Goal: Book appointment/travel/reservation

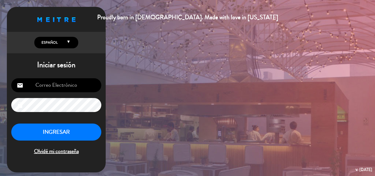
type input "[EMAIL_ADDRESS][DOMAIN_NAME]"
click at [83, 130] on button "INGRESAR" at bounding box center [56, 132] width 90 height 17
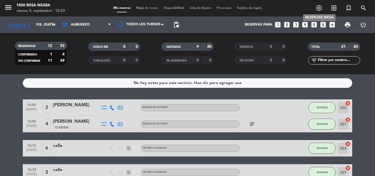
click at [320, 8] on icon "add_circle_outline" at bounding box center [319, 8] width 7 height 7
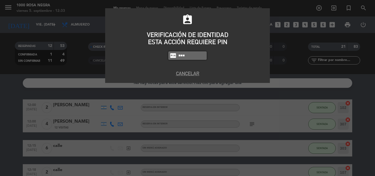
type input "6874"
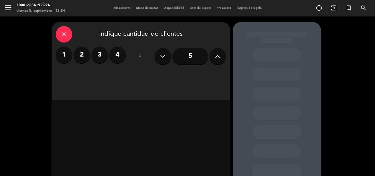
click at [213, 57] on button at bounding box center [218, 56] width 16 height 16
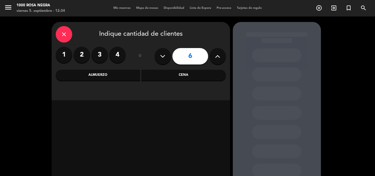
click at [202, 74] on div "Cena" at bounding box center [184, 75] width 85 height 11
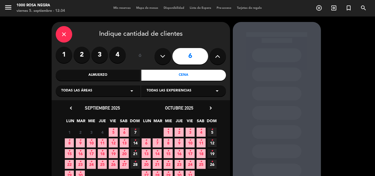
click at [116, 132] on span "5 •" at bounding box center [113, 132] width 9 height 9
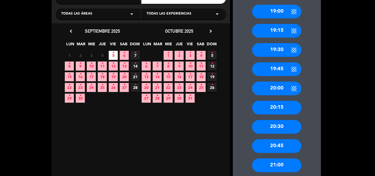
click at [283, 126] on div "20:30" at bounding box center [276, 127] width 49 height 14
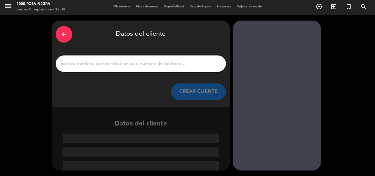
click at [92, 63] on input "1" at bounding box center [141, 64] width 162 height 8
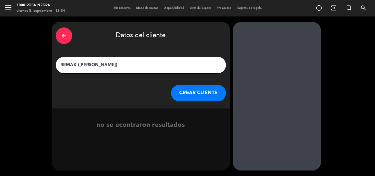
type input "REMAX ([PERSON_NAME])"
click at [220, 93] on button "CREAR CLIENTE" at bounding box center [198, 93] width 55 height 16
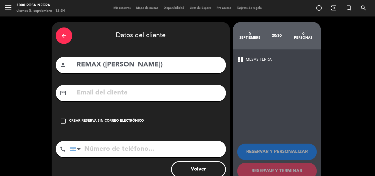
click at [81, 118] on div "check_box_outline_blank Crear reserva sin correo electrónico" at bounding box center [141, 121] width 170 height 16
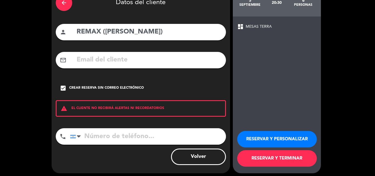
scroll to position [36, 0]
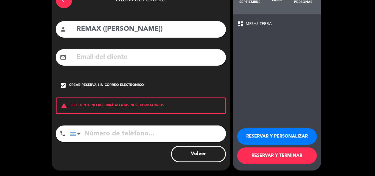
click at [266, 138] on button "RESERVAR Y PERSONALIZAR" at bounding box center [277, 136] width 80 height 16
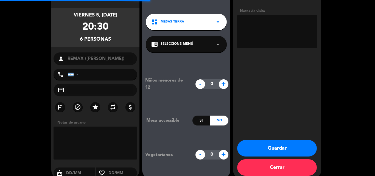
scroll to position [22, 0]
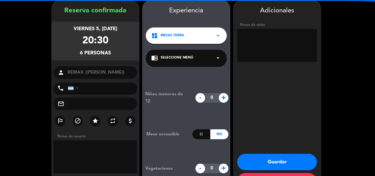
click at [262, 39] on textarea at bounding box center [277, 45] width 80 height 33
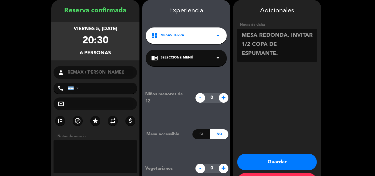
scroll to position [4, 0]
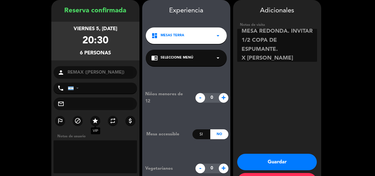
type textarea "MESA REDONDA. INVITAR 1/2 COPA DE ESPUMANTE. X [PERSON_NAME]"
click at [93, 120] on icon "star" at bounding box center [95, 121] width 7 height 7
click at [263, 159] on button "Guardar" at bounding box center [277, 162] width 80 height 16
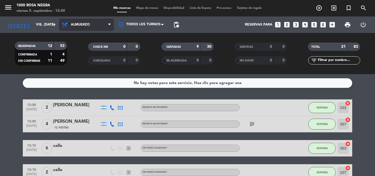
click at [88, 25] on span "Almuerzo" at bounding box center [80, 25] width 19 height 4
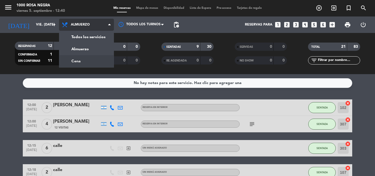
click at [87, 61] on div "menu 1000 [PERSON_NAME] Negra viernes 5. septiembre - 12:40 Mis reservas Mapa d…" at bounding box center [187, 37] width 375 height 74
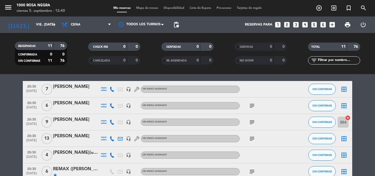
scroll to position [27, 0]
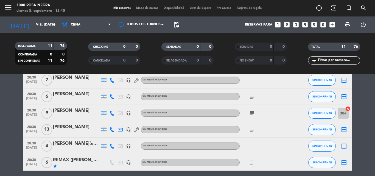
click at [252, 99] on icon "subject" at bounding box center [252, 96] width 7 height 7
click at [251, 117] on div "subject" at bounding box center [264, 113] width 49 height 16
click at [251, 114] on icon "subject" at bounding box center [252, 113] width 7 height 7
click at [253, 129] on icon "subject" at bounding box center [252, 129] width 7 height 7
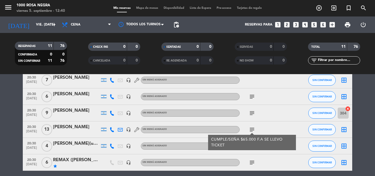
click at [253, 129] on icon "subject" at bounding box center [252, 129] width 7 height 7
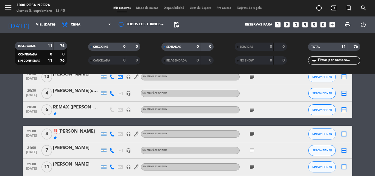
scroll to position [82, 0]
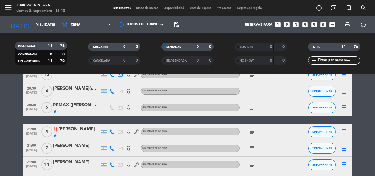
click at [253, 110] on icon "subject" at bounding box center [252, 107] width 7 height 7
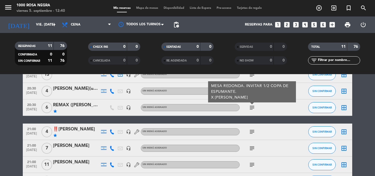
click at [253, 110] on icon "subject" at bounding box center [252, 107] width 7 height 7
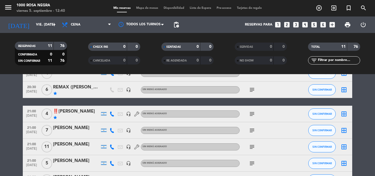
scroll to position [110, 0]
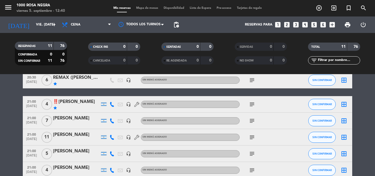
click at [253, 105] on icon "subject" at bounding box center [252, 104] width 7 height 7
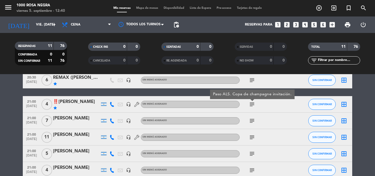
click at [253, 105] on icon "subject" at bounding box center [252, 104] width 7 height 7
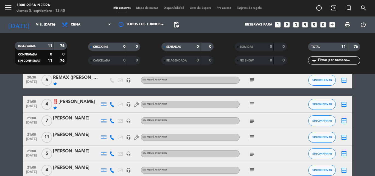
click at [251, 119] on icon "subject" at bounding box center [252, 121] width 7 height 7
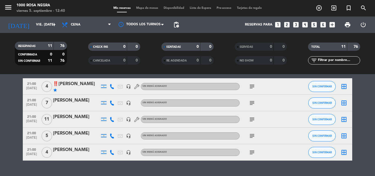
scroll to position [137, 0]
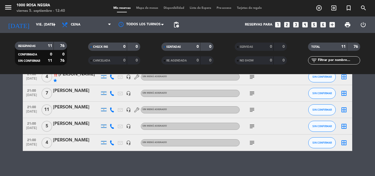
click at [252, 109] on icon "subject" at bounding box center [252, 110] width 7 height 7
click at [251, 126] on icon "subject" at bounding box center [252, 126] width 7 height 7
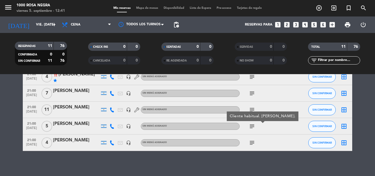
click at [251, 126] on icon "subject" at bounding box center [252, 126] width 7 height 7
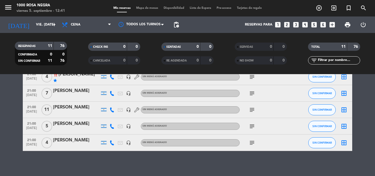
click at [252, 142] on icon "subject" at bounding box center [252, 143] width 7 height 7
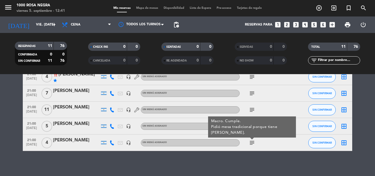
click at [252, 142] on icon "subject" at bounding box center [252, 143] width 7 height 7
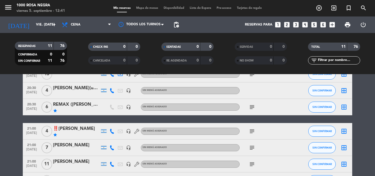
scroll to position [0, 0]
